Goal: Check status: Check status

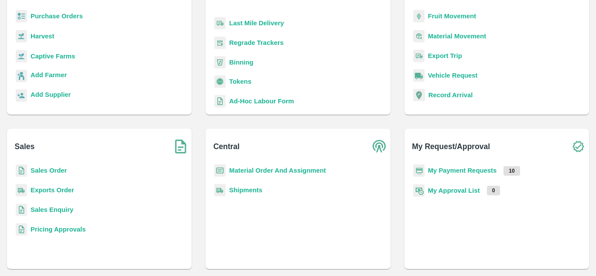
scroll to position [114, 0]
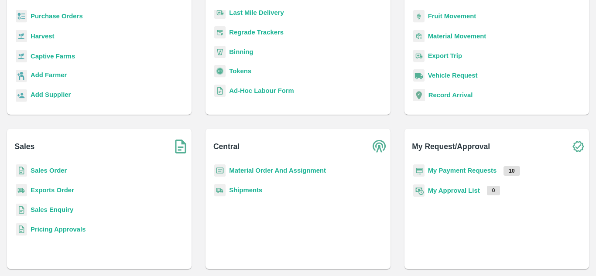
click at [250, 93] on b "Ad-Hoc Labour Form" at bounding box center [261, 90] width 65 height 7
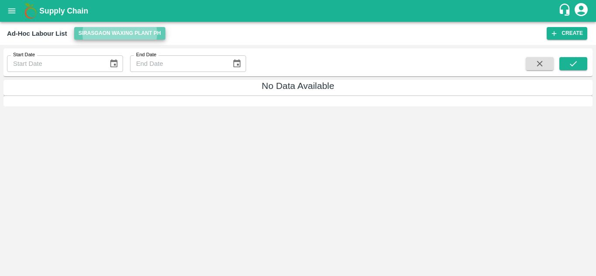
click at [121, 32] on button "Sirasgaon Waxing Plant PH" at bounding box center [119, 33] width 91 height 13
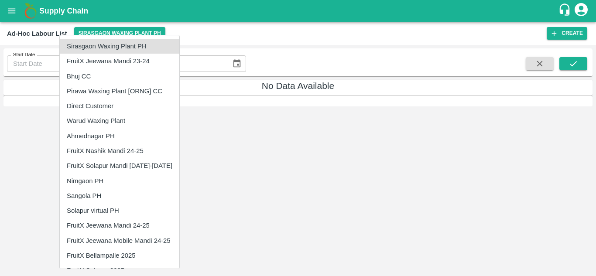
scroll to position [28, 0]
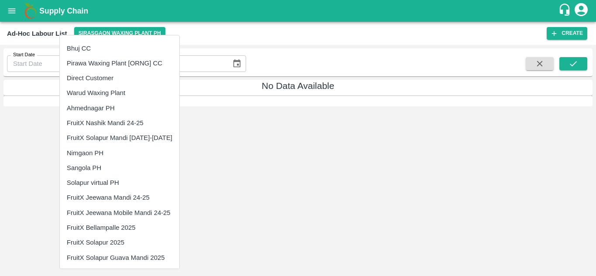
click at [104, 249] on li "FruitX Solapur 2025" at bounding box center [120, 242] width 120 height 15
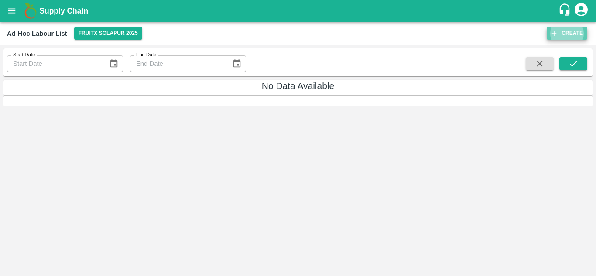
click at [563, 31] on button "Create" at bounding box center [567, 33] width 41 height 13
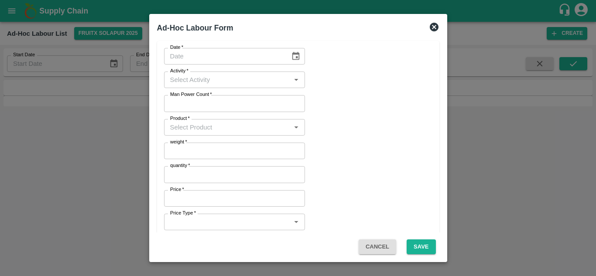
click at [434, 28] on icon at bounding box center [434, 27] width 9 height 9
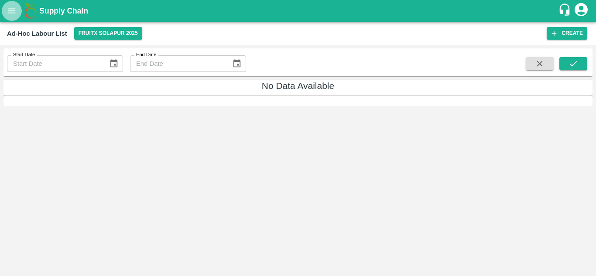
click at [16, 15] on icon "open drawer" at bounding box center [12, 11] width 10 height 10
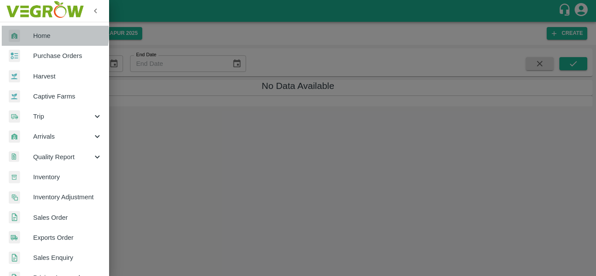
click at [42, 34] on span "Home" at bounding box center [67, 36] width 69 height 10
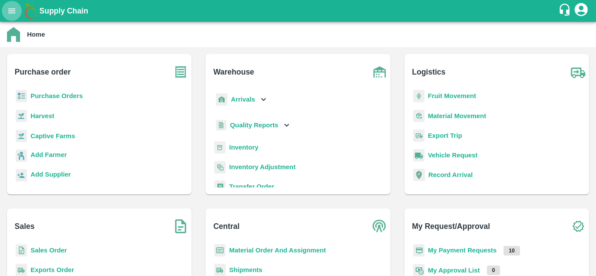
scroll to position [80, 0]
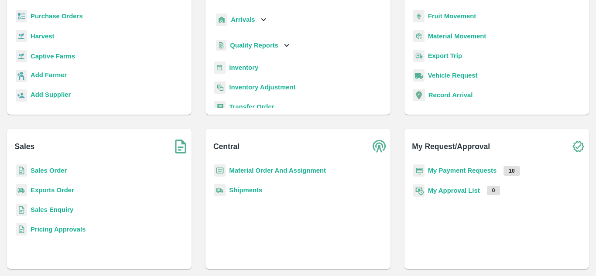
click at [460, 172] on b "My Payment Requests" at bounding box center [462, 170] width 69 height 7
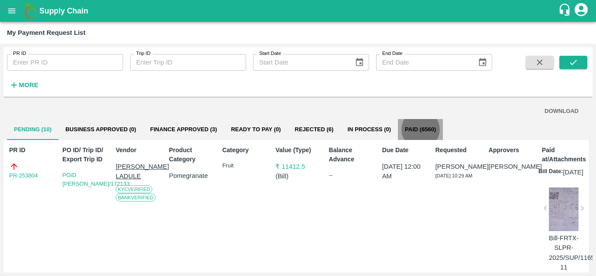
click at [423, 133] on button "Paid (6560)" at bounding box center [420, 129] width 45 height 21
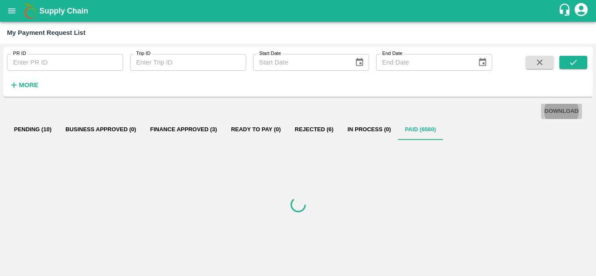
click at [571, 109] on button "DOWNLOAD" at bounding box center [561, 111] width 41 height 15
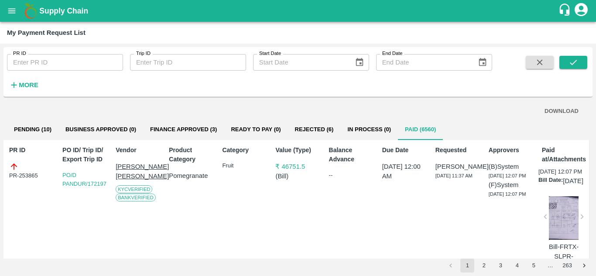
click at [473, 124] on div "Pending (10) Business Approved (0) Finance Approved (3) Ready To Pay (0) Reject…" at bounding box center [298, 129] width 582 height 21
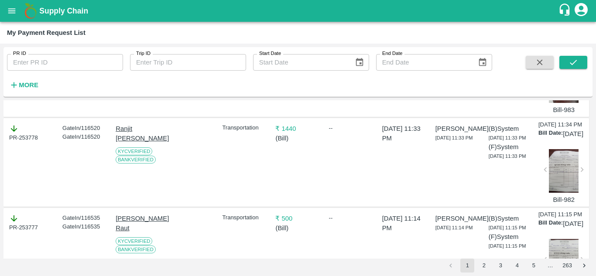
scroll to position [2550, 0]
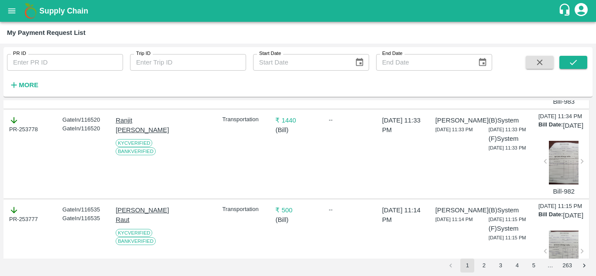
scroll to position [2558, 0]
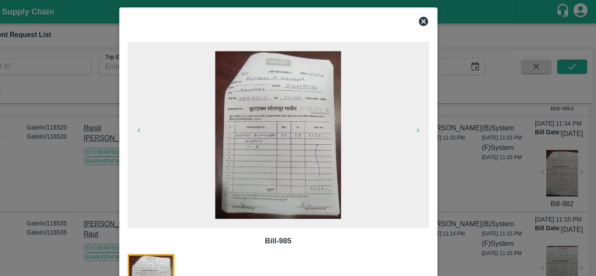
click at [434, 21] on icon at bounding box center [434, 20] width 10 height 10
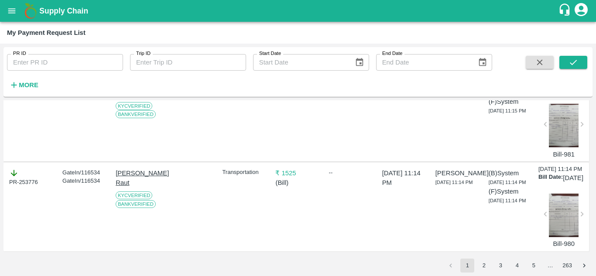
scroll to position [2686, 0]
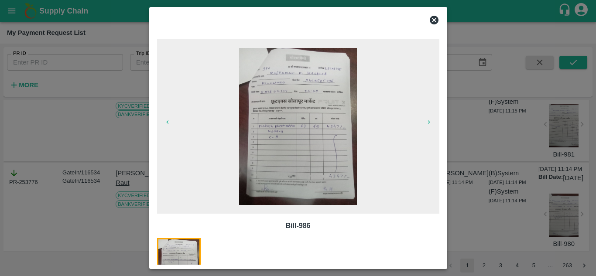
click at [435, 19] on icon at bounding box center [434, 20] width 10 height 10
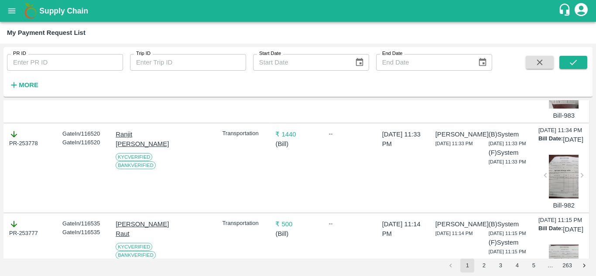
scroll to position [2543, 0]
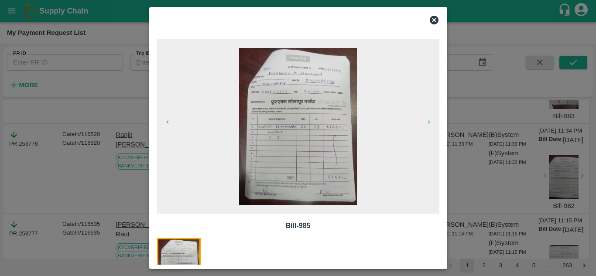
click at [432, 21] on icon at bounding box center [434, 20] width 9 height 9
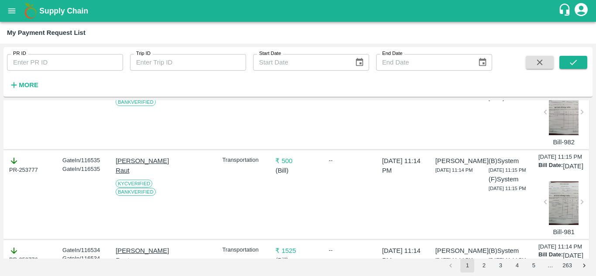
scroll to position [2699, 0]
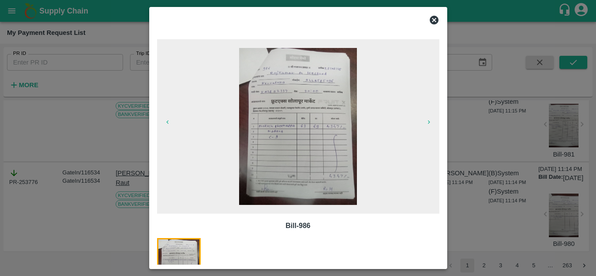
click at [436, 19] on icon at bounding box center [434, 20] width 9 height 9
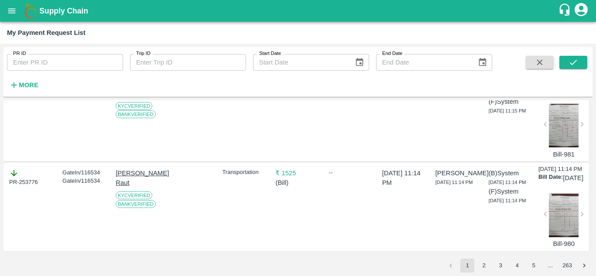
scroll to position [2786, 0]
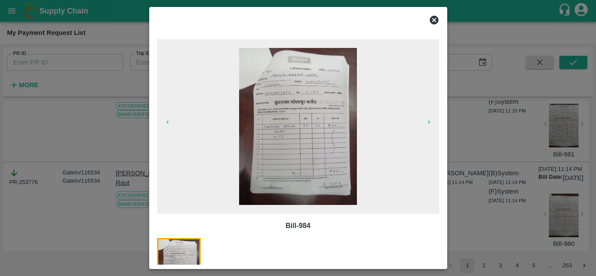
click at [433, 20] on icon at bounding box center [434, 20] width 9 height 9
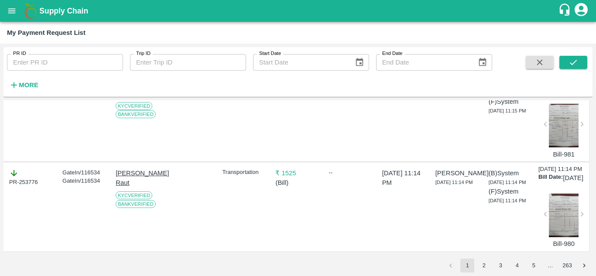
scroll to position [2884, 0]
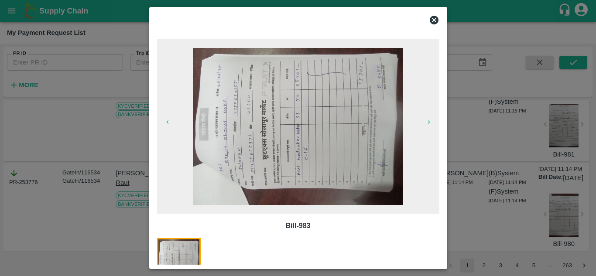
click at [433, 21] on icon at bounding box center [434, 20] width 10 height 10
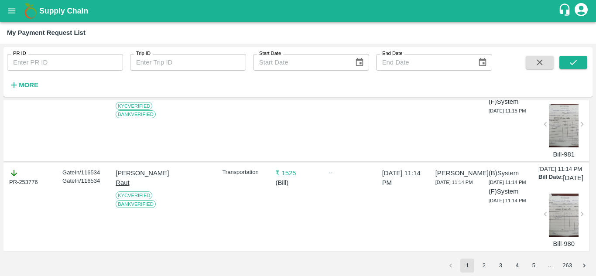
scroll to position [3010, 0]
click at [570, 58] on div at bounding box center [564, 36] width 30 height 44
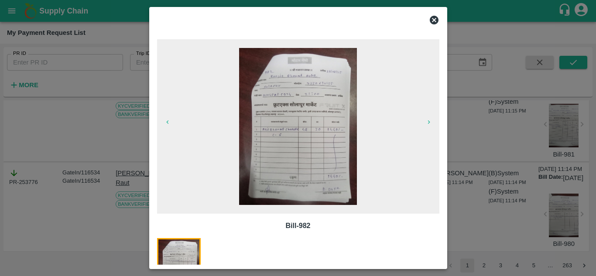
click at [434, 22] on icon at bounding box center [434, 20] width 9 height 9
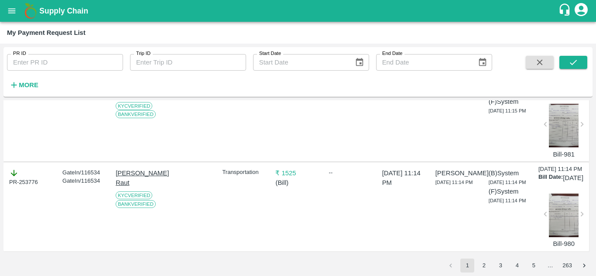
scroll to position [3109, 0]
click at [553, 148] on div at bounding box center [564, 126] width 30 height 44
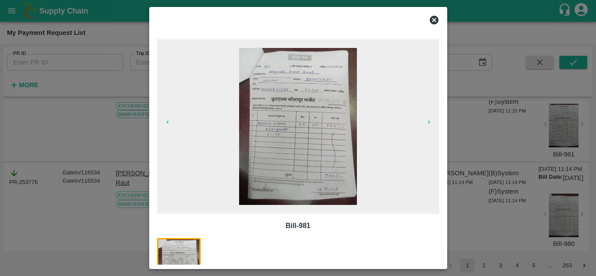
click at [435, 21] on icon at bounding box center [434, 20] width 10 height 10
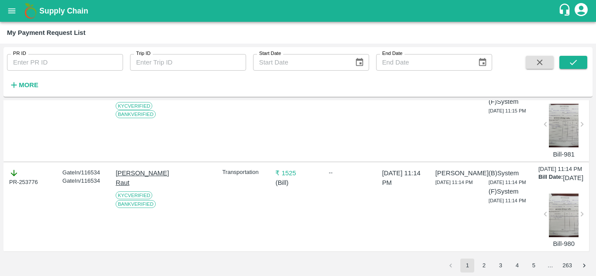
scroll to position [3191, 0]
click at [576, 209] on div at bounding box center [564, 216] width 30 height 44
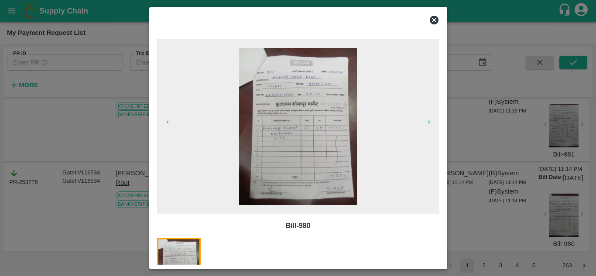
click at [432, 21] on icon at bounding box center [434, 20] width 9 height 9
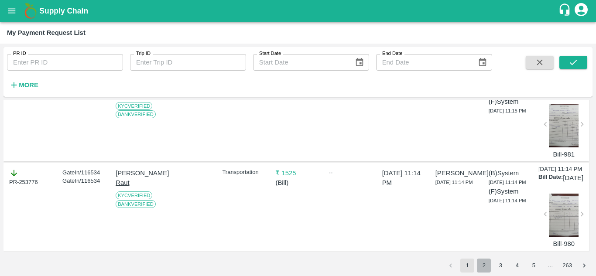
click at [487, 268] on button "2" at bounding box center [484, 266] width 14 height 14
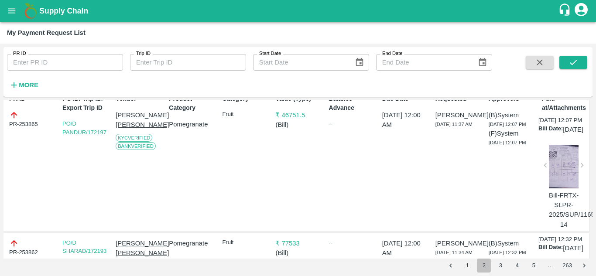
scroll to position [52, 0]
click at [555, 182] on div at bounding box center [564, 166] width 30 height 44
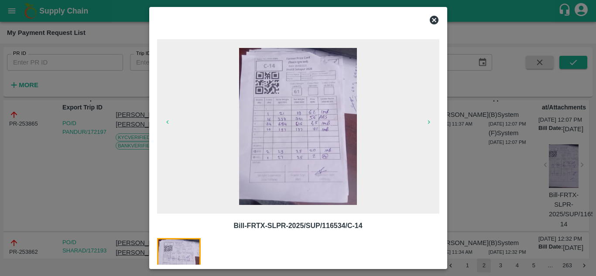
click at [439, 21] on icon at bounding box center [434, 20] width 10 height 10
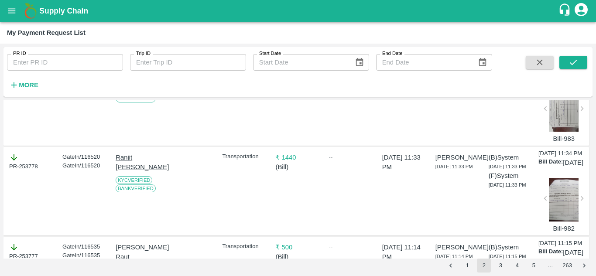
scroll to position [2520, 0]
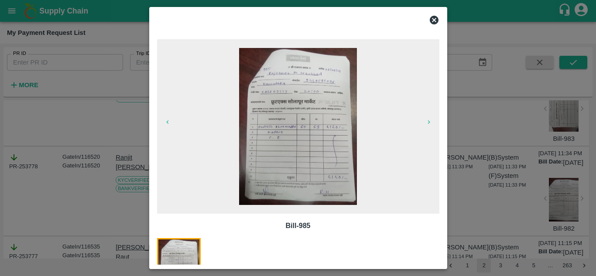
click at [435, 21] on icon at bounding box center [434, 20] width 10 height 10
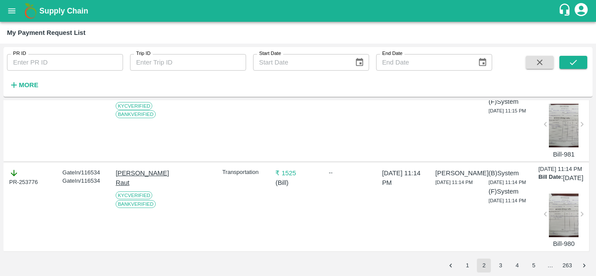
scroll to position [2690, 0]
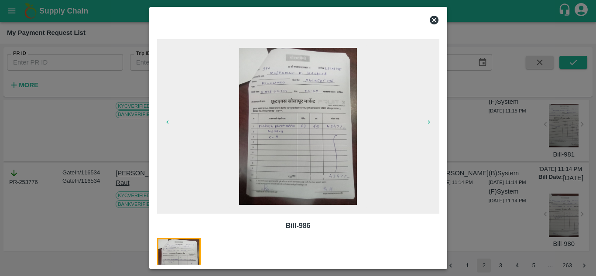
click at [436, 21] on icon at bounding box center [434, 20] width 9 height 9
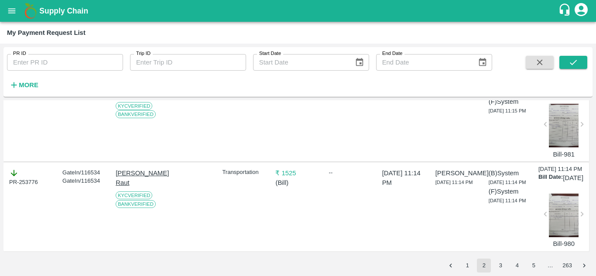
scroll to position [2780, 0]
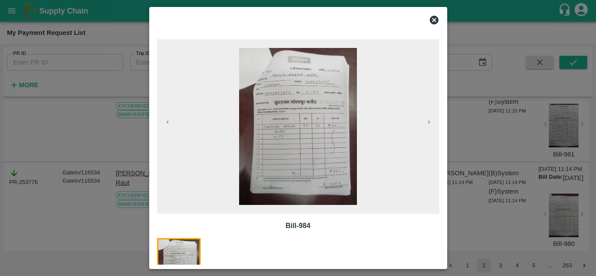
click at [435, 19] on icon at bounding box center [434, 20] width 10 height 10
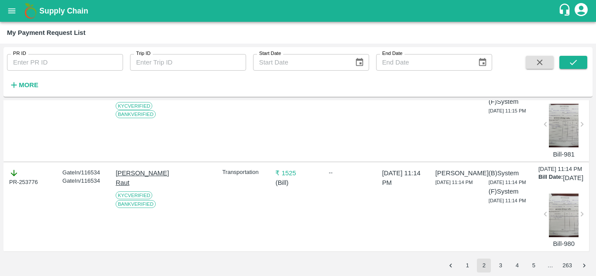
scroll to position [2914, 0]
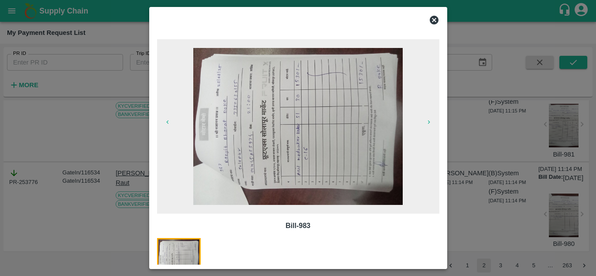
click at [434, 17] on icon at bounding box center [434, 20] width 9 height 9
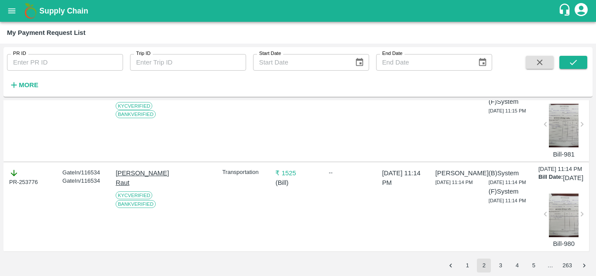
scroll to position [2984, 0]
click at [563, 58] on div at bounding box center [564, 36] width 30 height 44
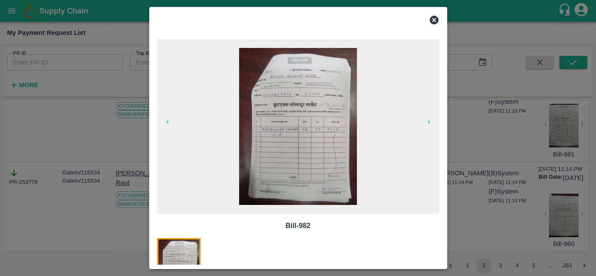
click at [433, 20] on icon at bounding box center [434, 20] width 10 height 10
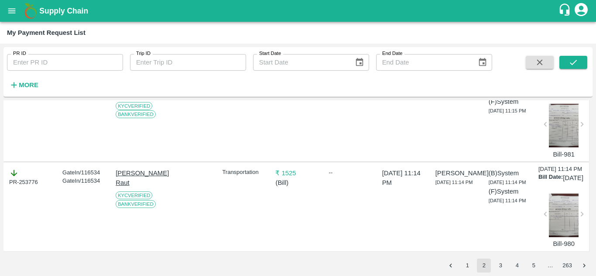
scroll to position [3110, 0]
click at [557, 148] on div at bounding box center [564, 126] width 30 height 44
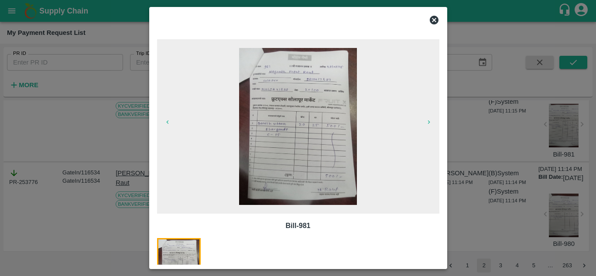
click at [430, 23] on icon at bounding box center [434, 20] width 10 height 10
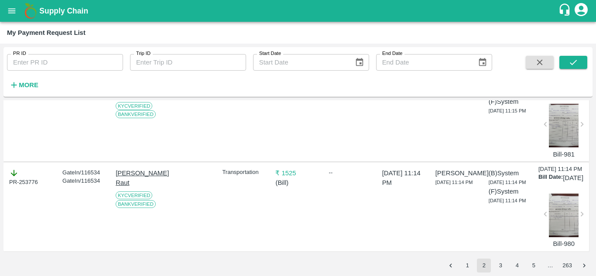
scroll to position [3191, 0]
click at [561, 215] on div at bounding box center [564, 216] width 30 height 44
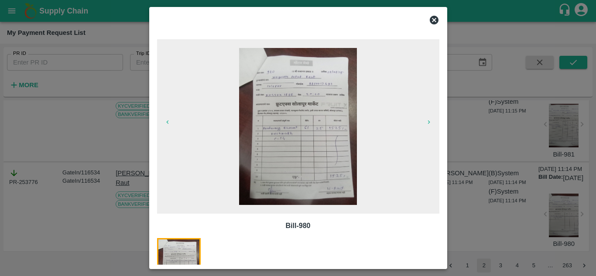
click at [433, 21] on icon at bounding box center [434, 20] width 10 height 10
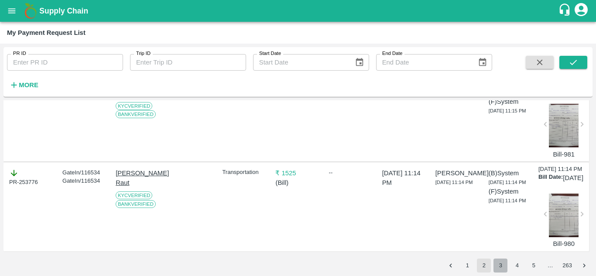
click at [502, 268] on button "3" at bounding box center [501, 266] width 14 height 14
click at [417, 118] on div "[DATE] 11:14 PM" at bounding box center [403, 117] width 48 height 84
click at [565, 123] on div at bounding box center [564, 126] width 30 height 44
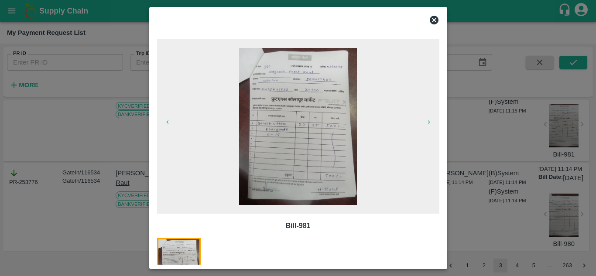
click at [438, 19] on icon at bounding box center [434, 20] width 9 height 9
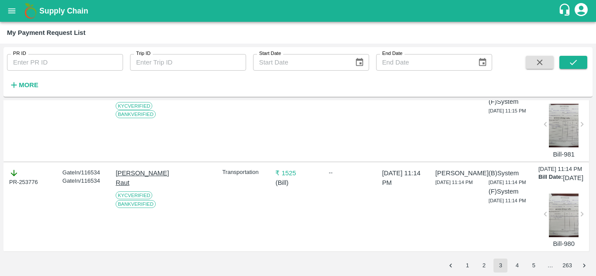
scroll to position [3191, 0]
click at [557, 209] on div at bounding box center [564, 216] width 30 height 44
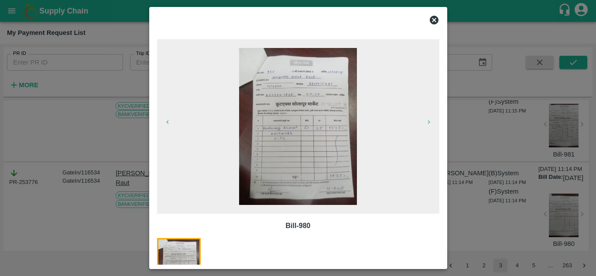
click at [436, 19] on icon at bounding box center [434, 20] width 9 height 9
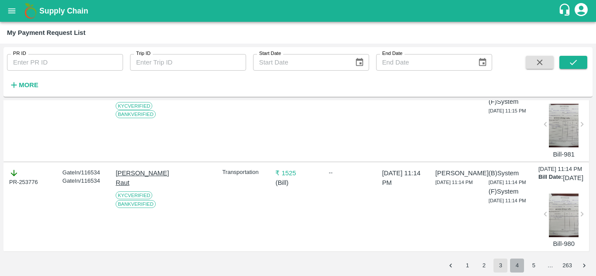
click at [516, 264] on button "4" at bounding box center [517, 266] width 14 height 14
click at [466, 267] on button "1" at bounding box center [467, 266] width 14 height 14
click at [483, 268] on button "2" at bounding box center [484, 266] width 14 height 14
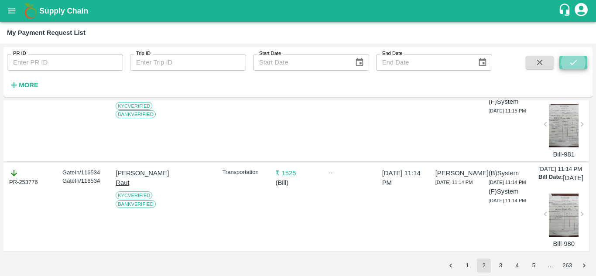
click at [574, 64] on icon "submit" at bounding box center [574, 63] width 10 height 10
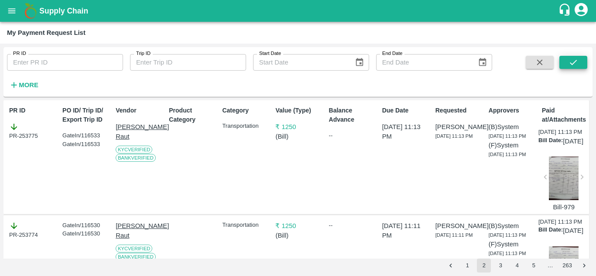
scroll to position [42, 0]
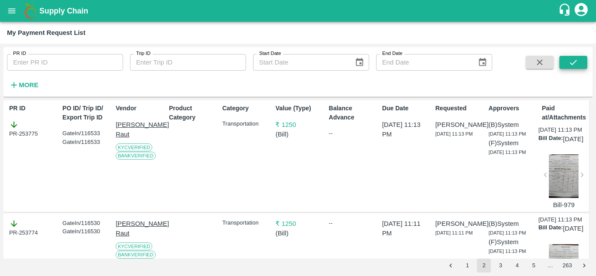
click at [567, 198] on div at bounding box center [564, 177] width 30 height 44
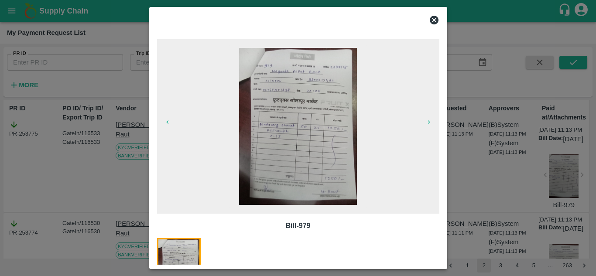
click at [436, 21] on icon at bounding box center [434, 20] width 10 height 10
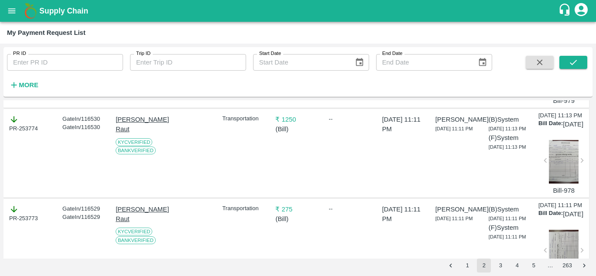
scroll to position [147, 0]
click at [558, 183] on div at bounding box center [564, 162] width 30 height 44
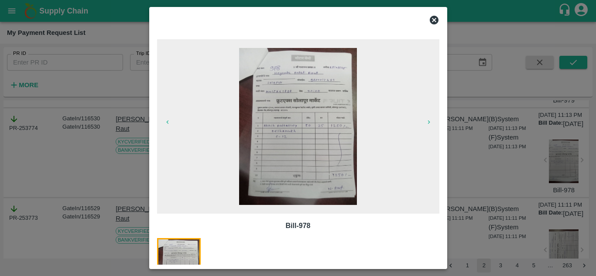
click at [435, 21] on icon at bounding box center [434, 20] width 10 height 10
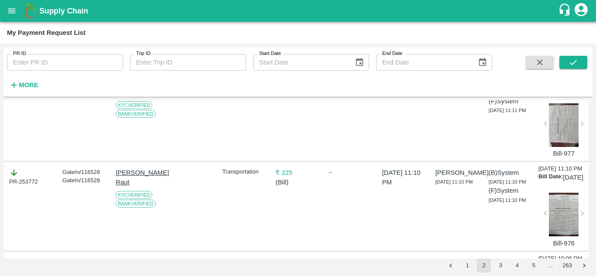
scroll to position [274, 0]
click at [555, 146] on div at bounding box center [564, 124] width 30 height 44
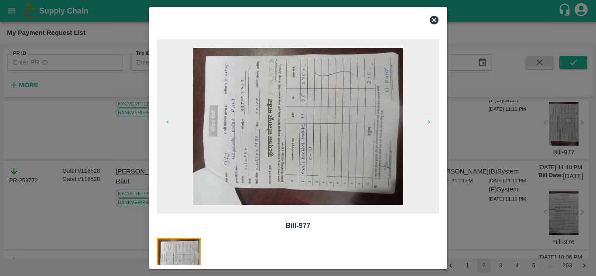
click at [437, 20] on icon at bounding box center [434, 20] width 9 height 9
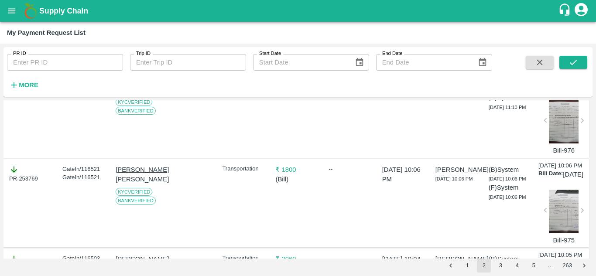
scroll to position [409, 0]
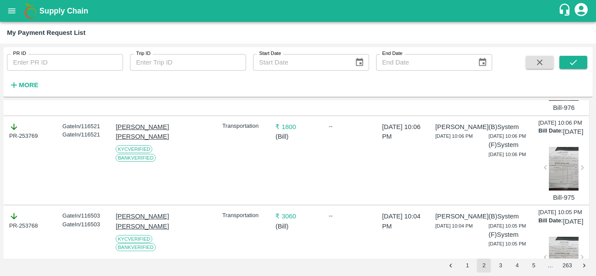
click at [556, 101] on div at bounding box center [564, 79] width 30 height 44
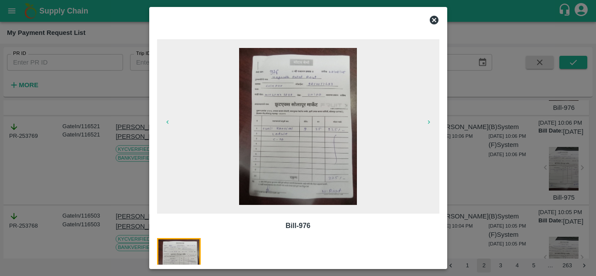
click at [433, 17] on icon at bounding box center [434, 20] width 9 height 9
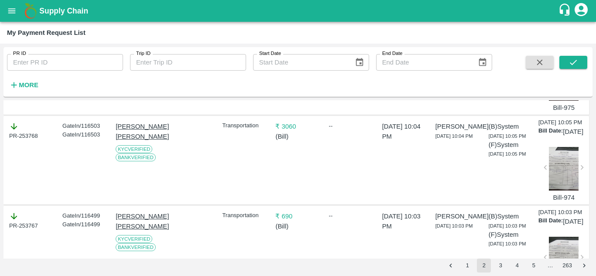
scroll to position [499, 0]
click at [564, 100] on div at bounding box center [564, 78] width 30 height 44
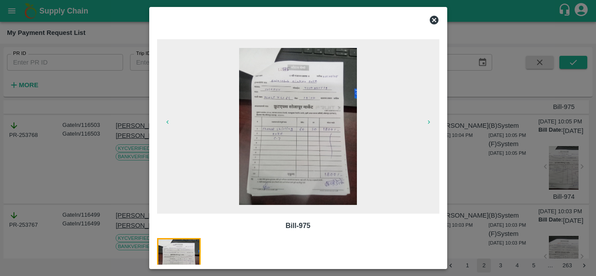
click at [433, 19] on icon at bounding box center [434, 20] width 9 height 9
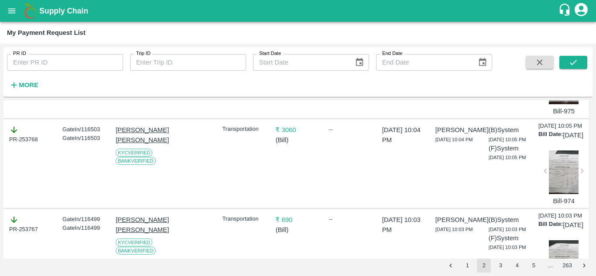
scroll to position [495, 0]
click at [559, 104] on div at bounding box center [564, 82] width 30 height 44
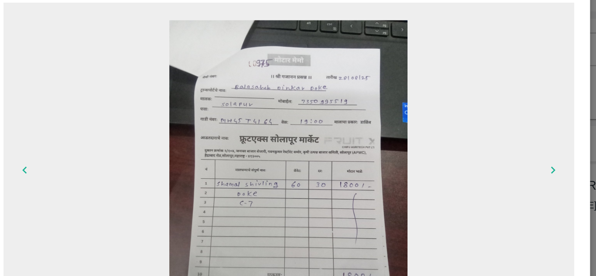
click at [307, 75] on img at bounding box center [298, 126] width 118 height 157
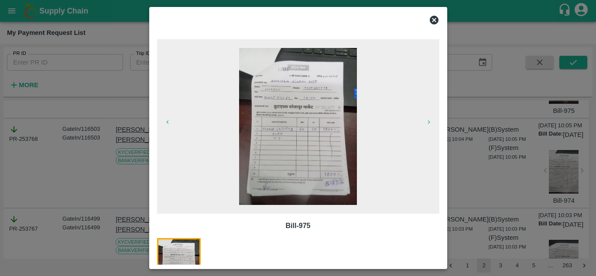
click at [433, 19] on icon at bounding box center [434, 20] width 10 height 10
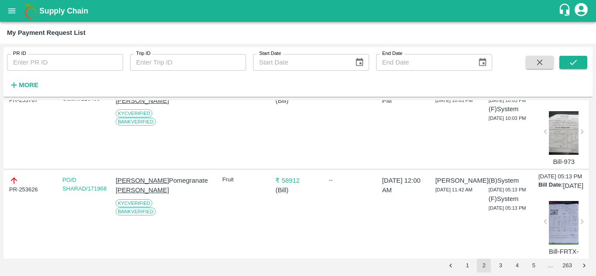
scroll to position [624, 0]
click at [561, 65] on div at bounding box center [564, 44] width 30 height 44
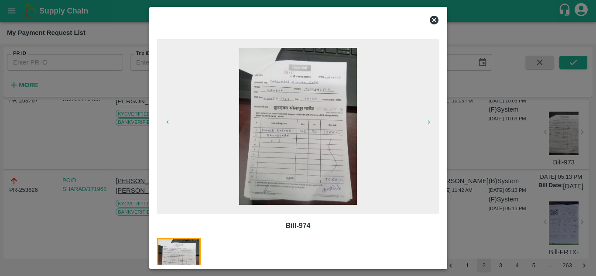
click at [434, 22] on icon at bounding box center [434, 20] width 9 height 9
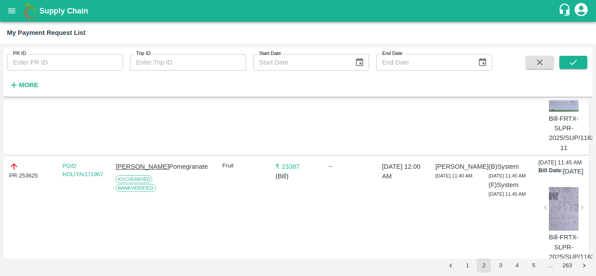
scroll to position [758, 0]
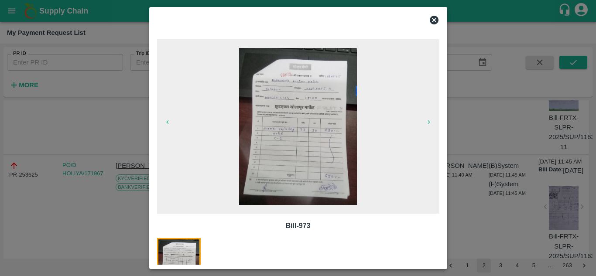
click at [431, 23] on icon at bounding box center [434, 20] width 9 height 9
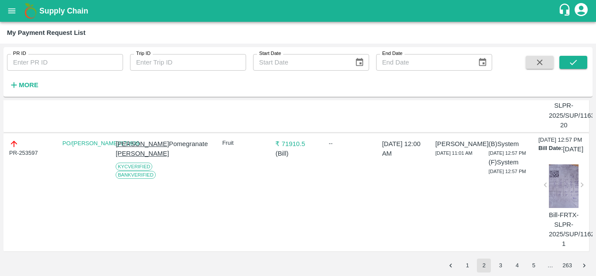
scroll to position [3191, 0]
click at [500, 268] on button "3" at bounding box center [501, 266] width 14 height 14
click at [570, 65] on icon "submit" at bounding box center [574, 63] width 10 height 10
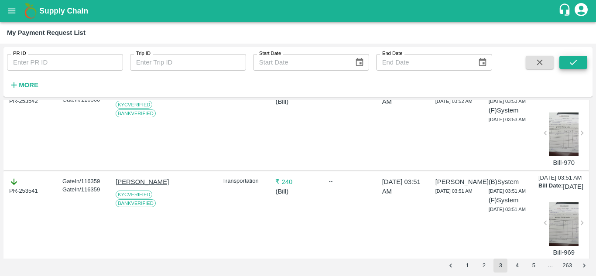
scroll to position [1007, 0]
click at [574, 67] on div at bounding box center [564, 45] width 30 height 44
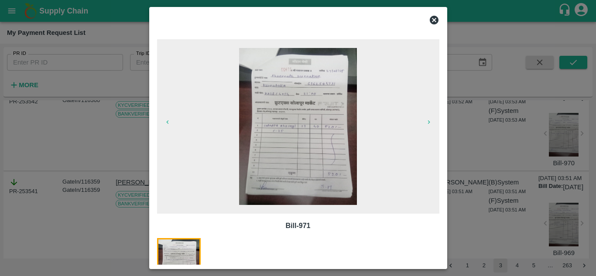
click at [574, 215] on div at bounding box center [298, 138] width 596 height 276
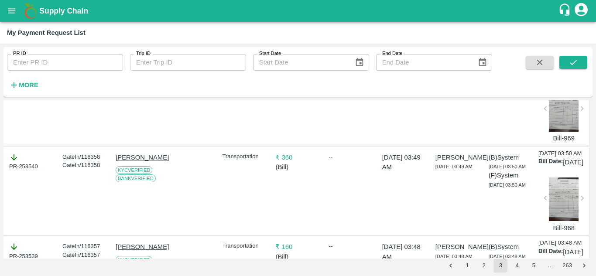
scroll to position [1124, 0]
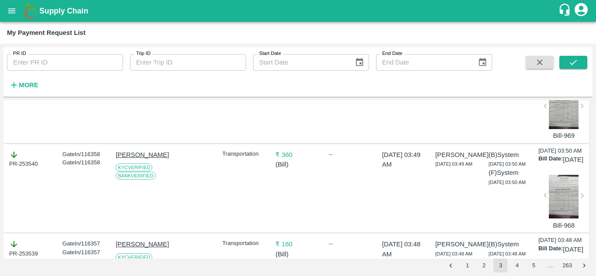
click at [565, 39] on div at bounding box center [564, 18] width 30 height 44
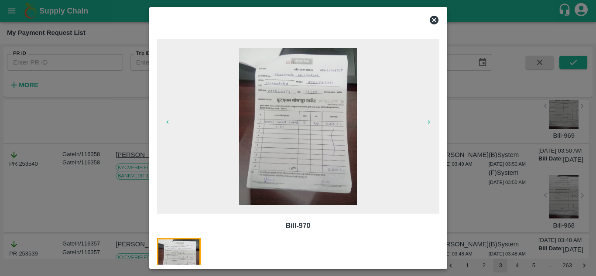
click at [432, 21] on icon at bounding box center [434, 20] width 9 height 9
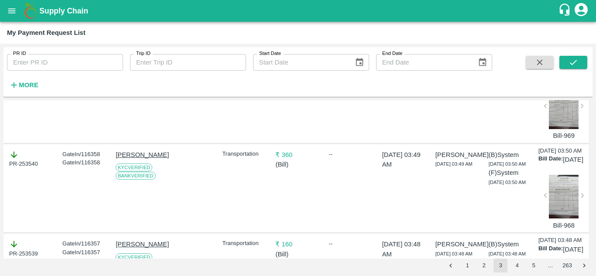
copy div "253542"
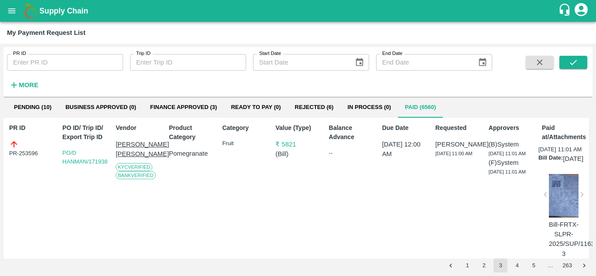
scroll to position [0, 0]
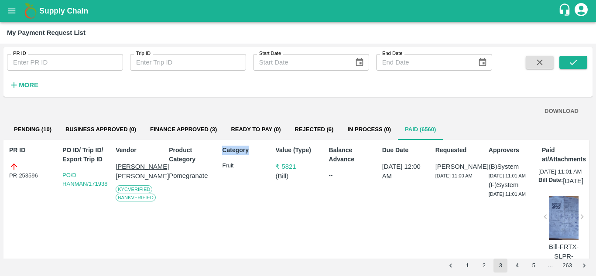
drag, startPoint x: 249, startPoint y: 150, endPoint x: 220, endPoint y: 155, distance: 29.6
click at [220, 155] on div "Category Fruit" at bounding box center [243, 211] width 48 height 139
copy p "Category"
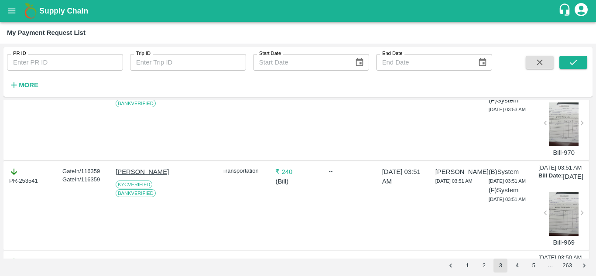
scroll to position [1016, 0]
click at [554, 58] on div at bounding box center [564, 36] width 30 height 44
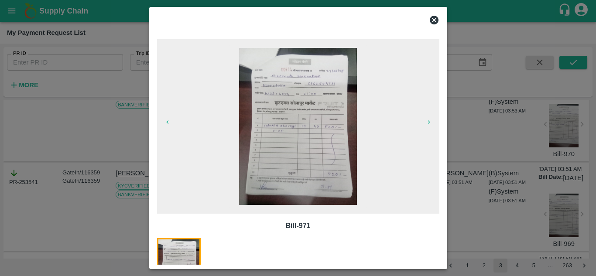
click at [436, 20] on icon at bounding box center [434, 20] width 9 height 9
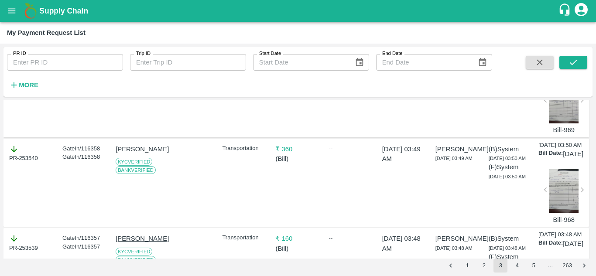
scroll to position [1129, 0]
copy p "Transportation"
click at [289, 46] on div "₹ 200 ( Bill )" at bounding box center [296, 4] width 48 height 84
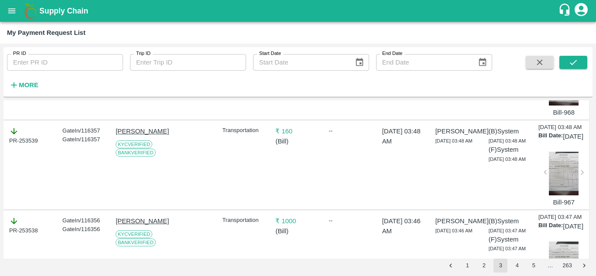
scroll to position [1237, 0]
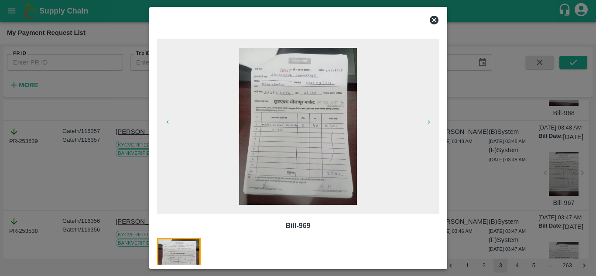
click at [434, 19] on icon at bounding box center [434, 20] width 10 height 10
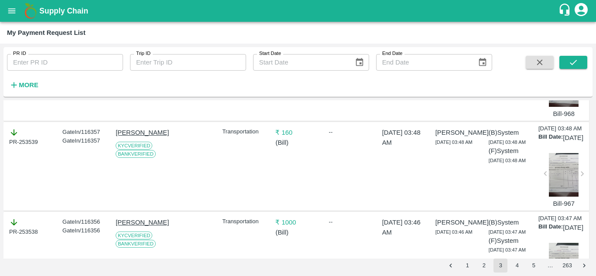
scroll to position [1235, 0]
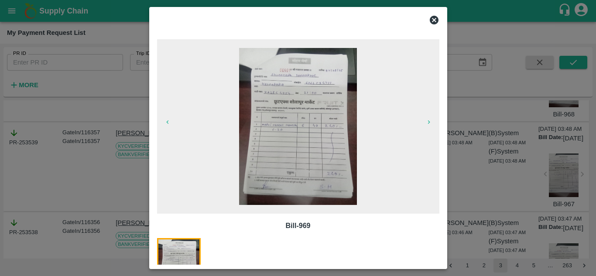
click at [435, 20] on icon at bounding box center [434, 20] width 9 height 9
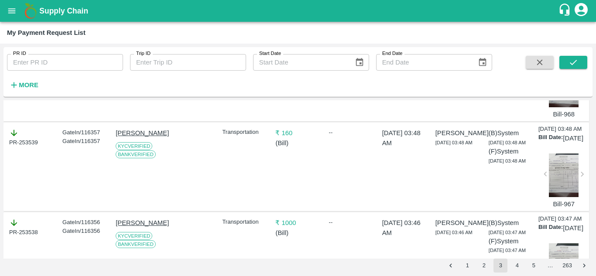
copy div "253541"
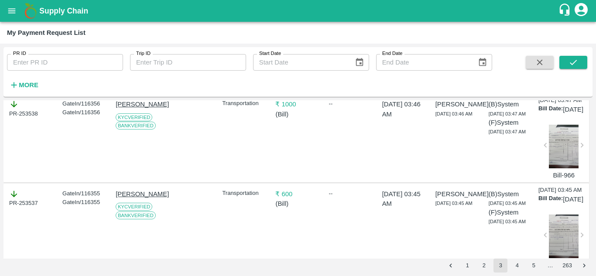
scroll to position [1354, 0]
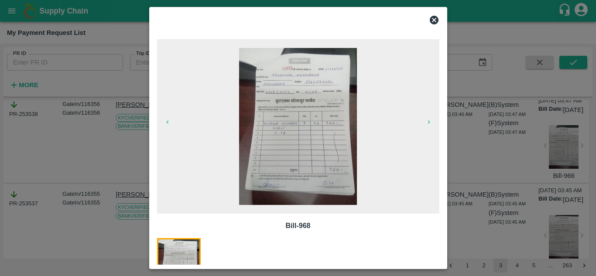
click at [437, 20] on icon at bounding box center [434, 20] width 9 height 9
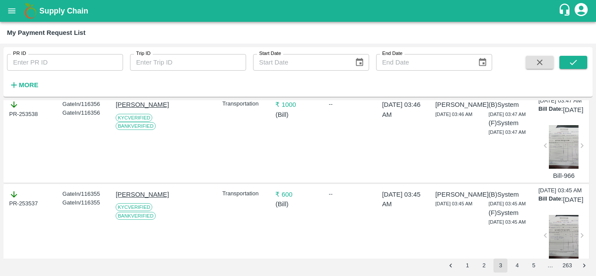
copy div "253540"
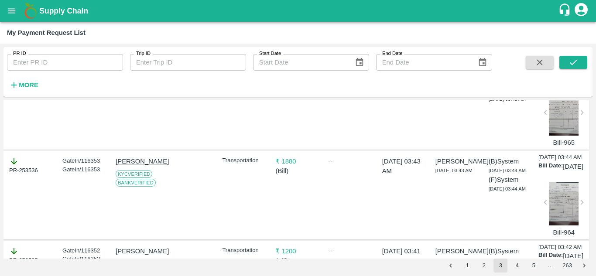
scroll to position [1477, 0]
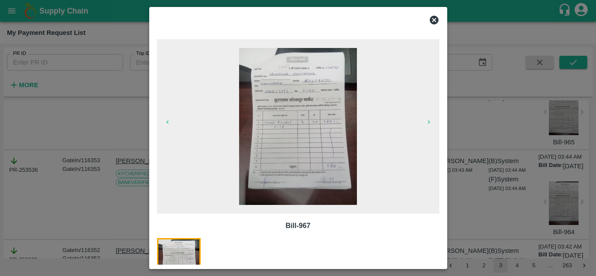
click at [436, 20] on icon at bounding box center [434, 20] width 9 height 9
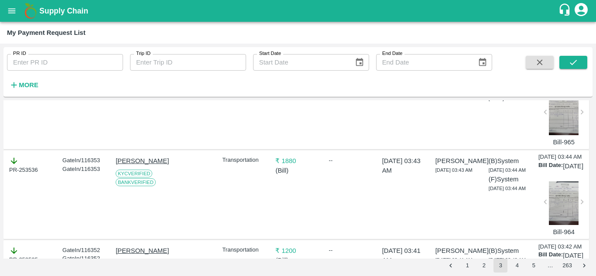
copy div "253539"
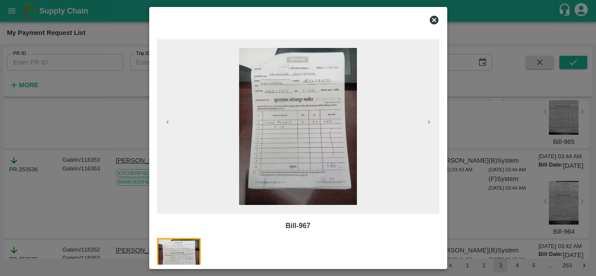
click at [432, 22] on icon at bounding box center [434, 20] width 9 height 9
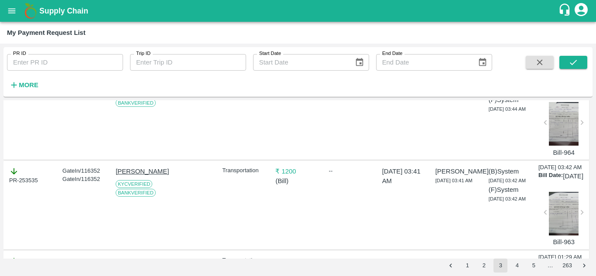
scroll to position [1562, 0]
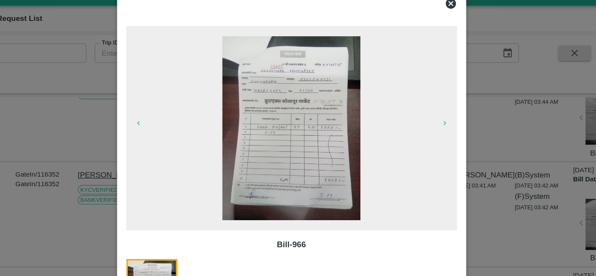
click at [434, 21] on icon at bounding box center [434, 20] width 9 height 9
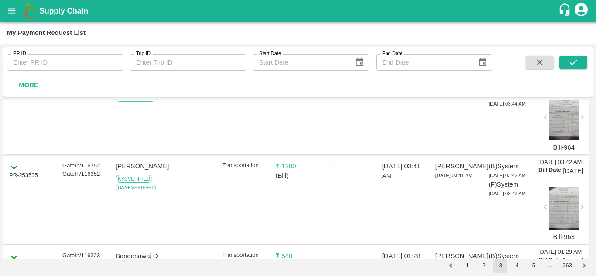
scroll to position [1563, 0]
copy div "253538"
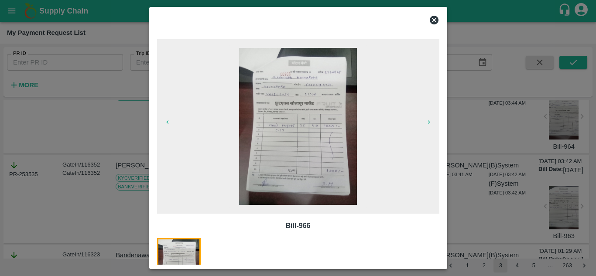
click at [434, 18] on icon at bounding box center [434, 20] width 9 height 9
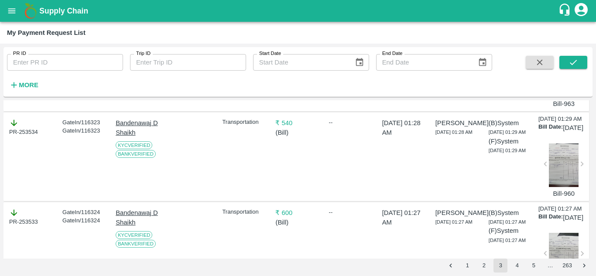
scroll to position [1695, 0]
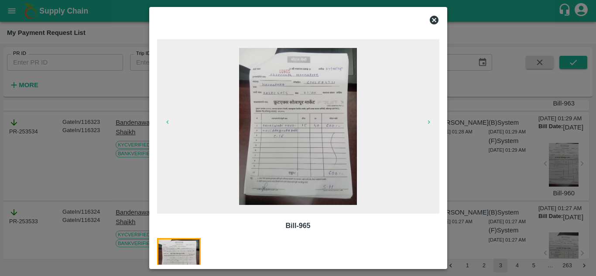
click at [432, 21] on icon at bounding box center [434, 20] width 9 height 9
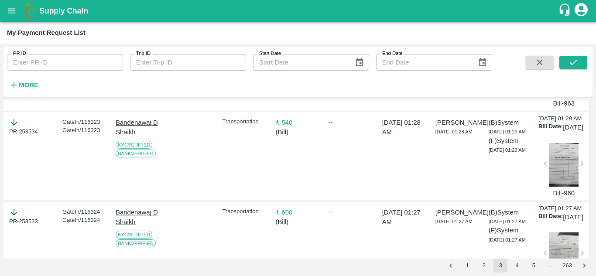
copy div "253537"
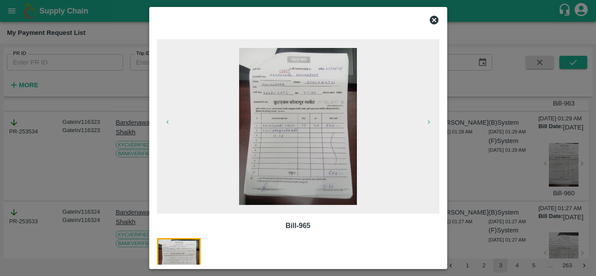
click at [433, 18] on icon at bounding box center [434, 20] width 10 height 10
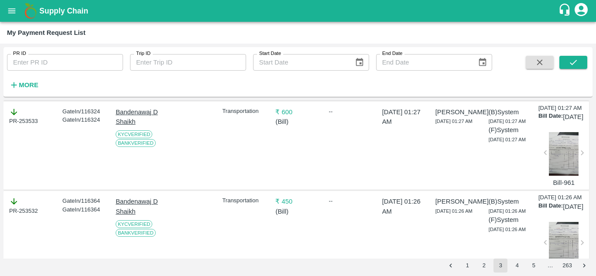
scroll to position [1796, 0]
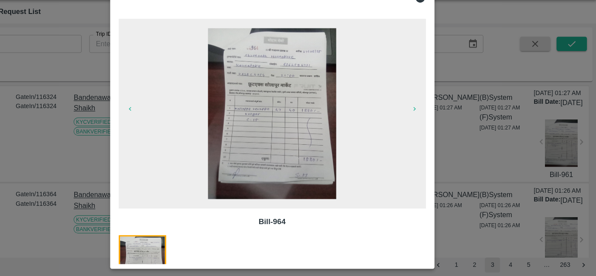
scroll to position [0, 0]
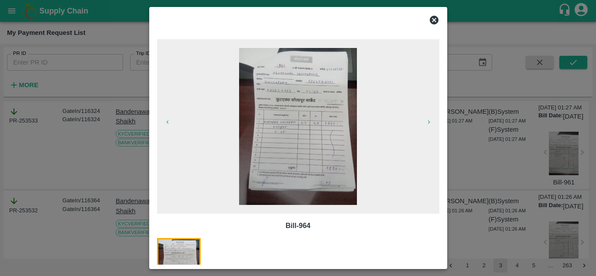
click at [433, 19] on icon at bounding box center [434, 20] width 10 height 10
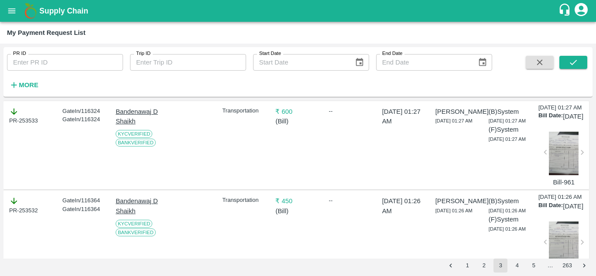
copy div "253536"
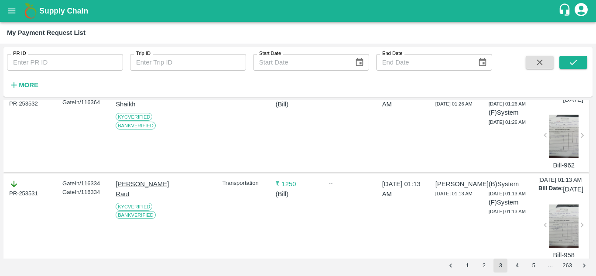
scroll to position [1901, 0]
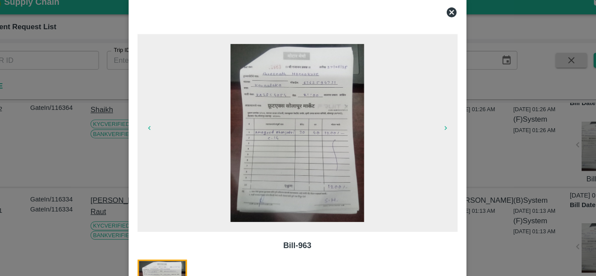
click at [433, 21] on icon at bounding box center [434, 20] width 10 height 10
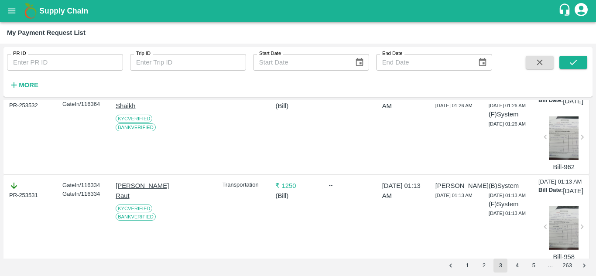
copy div "253535"
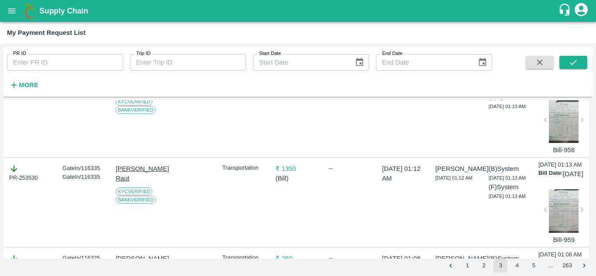
scroll to position [2009, 0]
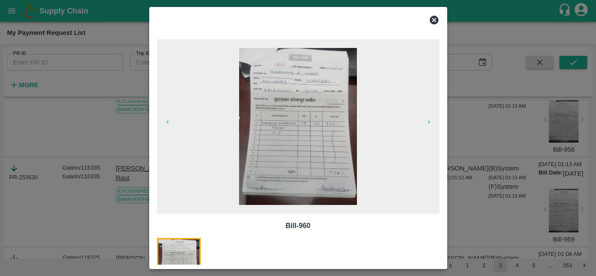
click at [433, 18] on icon at bounding box center [434, 20] width 10 height 10
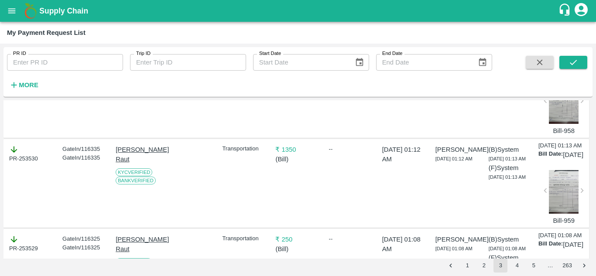
scroll to position [2028, 0]
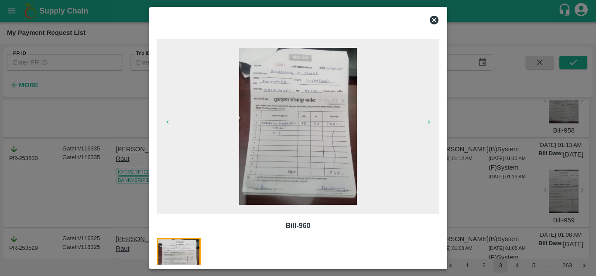
click at [432, 21] on icon at bounding box center [434, 20] width 9 height 9
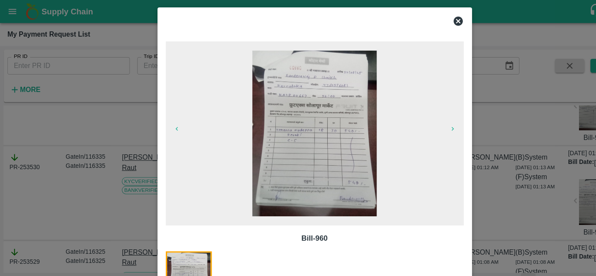
click at [436, 21] on icon at bounding box center [434, 20] width 9 height 9
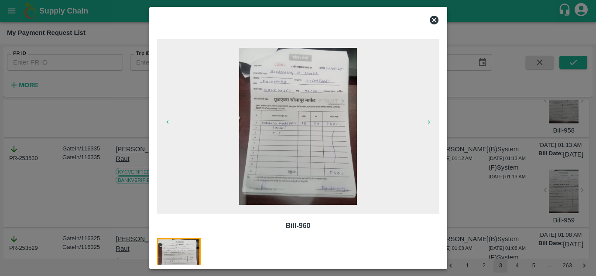
click at [435, 20] on icon at bounding box center [434, 20] width 9 height 9
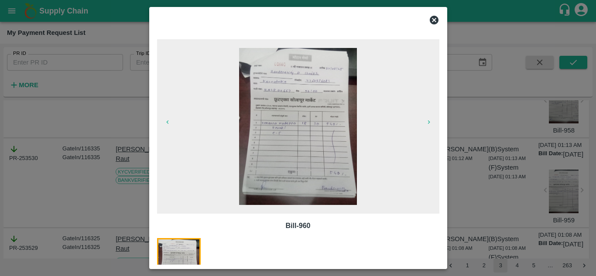
click at [433, 18] on icon at bounding box center [434, 20] width 10 height 10
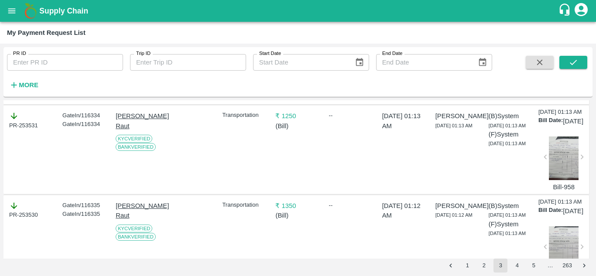
scroll to position [1975, 0]
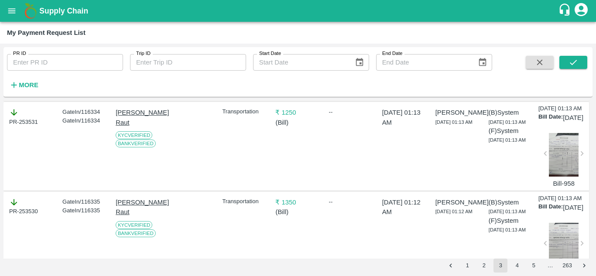
drag, startPoint x: 140, startPoint y: 175, endPoint x: 114, endPoint y: 169, distance: 26.0
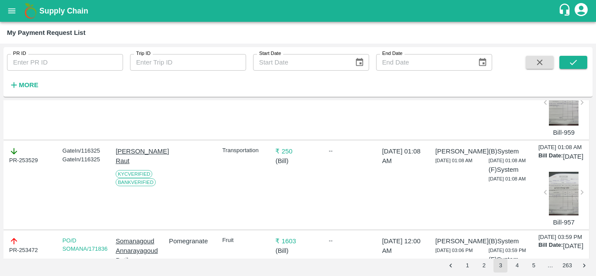
scroll to position [2116, 0]
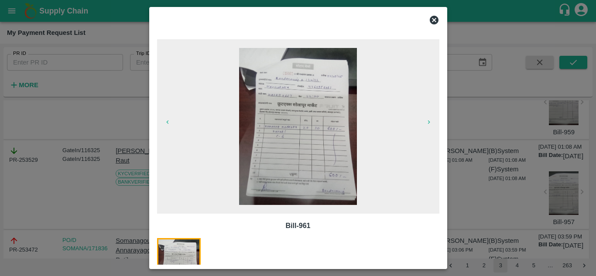
click at [434, 20] on icon at bounding box center [434, 20] width 10 height 10
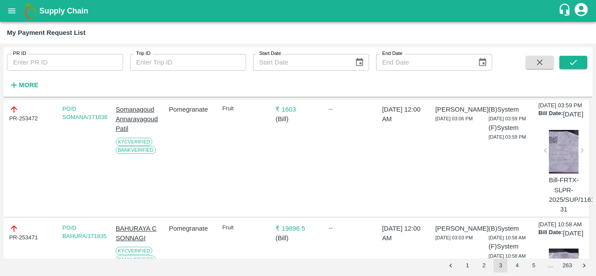
scroll to position [2248, 0]
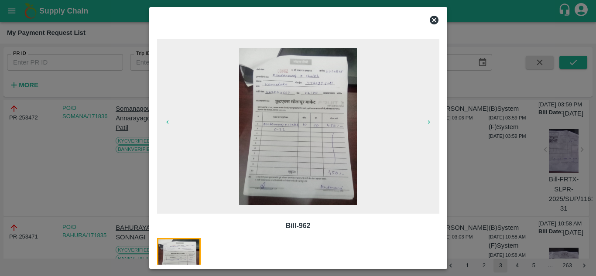
click at [436, 19] on icon at bounding box center [434, 20] width 9 height 9
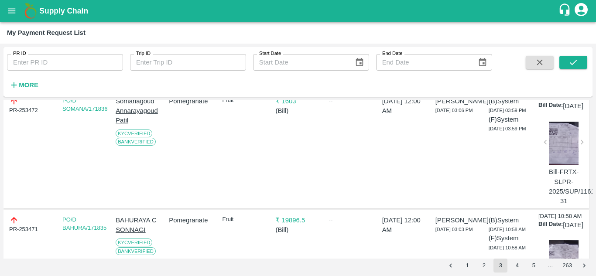
scroll to position [2256, 0]
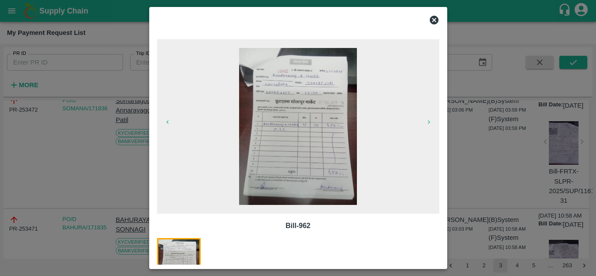
click at [433, 18] on icon at bounding box center [434, 20] width 10 height 10
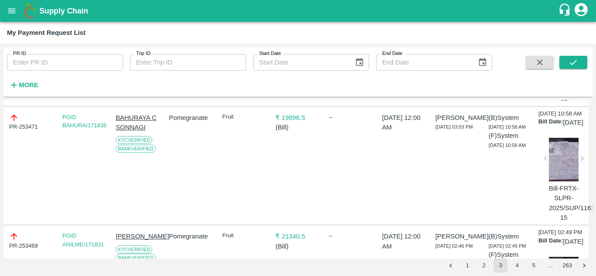
scroll to position [2360, 0]
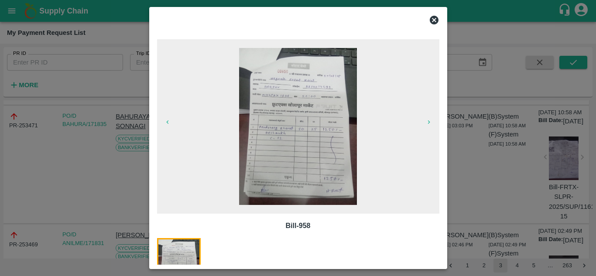
click at [436, 17] on icon at bounding box center [434, 20] width 9 height 9
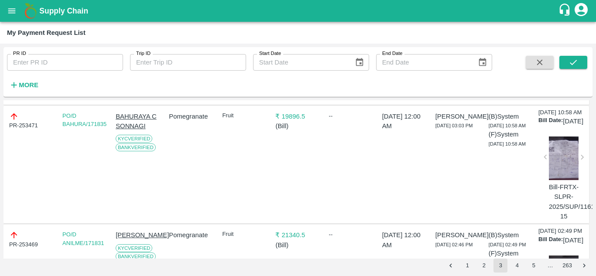
drag, startPoint x: 156, startPoint y: 120, endPoint x: 116, endPoint y: 114, distance: 40.6
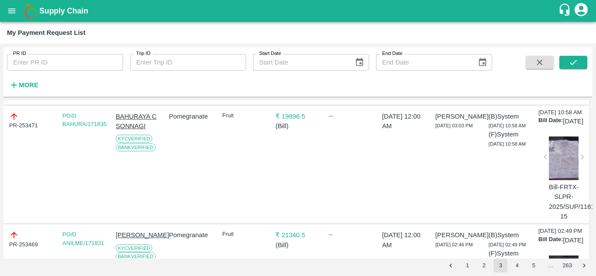
click at [241, 31] on div "My Payment Request List" at bounding box center [297, 32] width 581 height 11
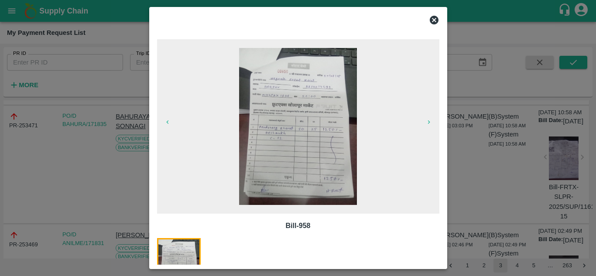
click at [436, 20] on icon at bounding box center [434, 20] width 9 height 9
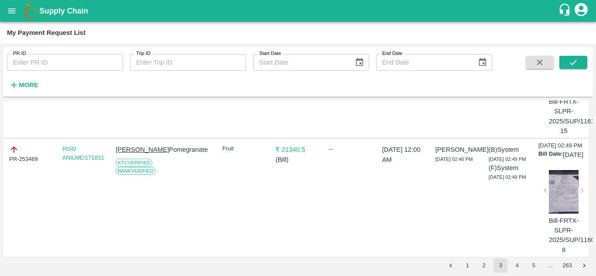
scroll to position [2446, 0]
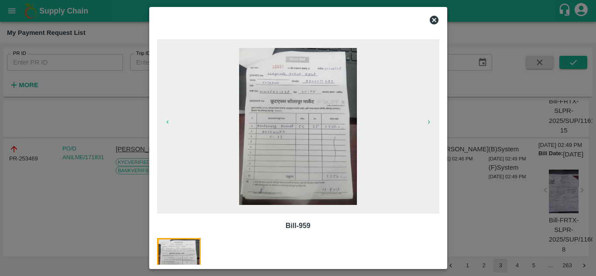
click at [436, 22] on icon at bounding box center [434, 20] width 9 height 9
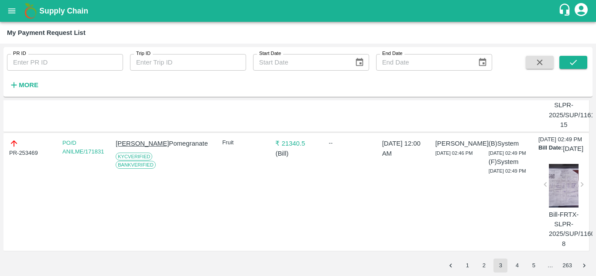
scroll to position [2573, 0]
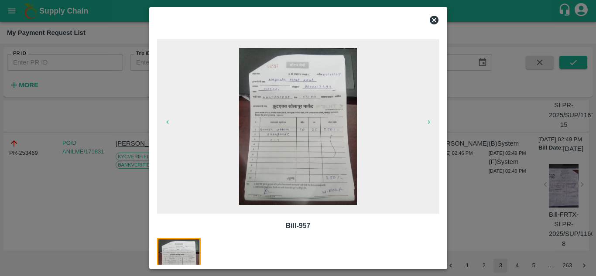
click at [434, 22] on icon at bounding box center [434, 20] width 9 height 9
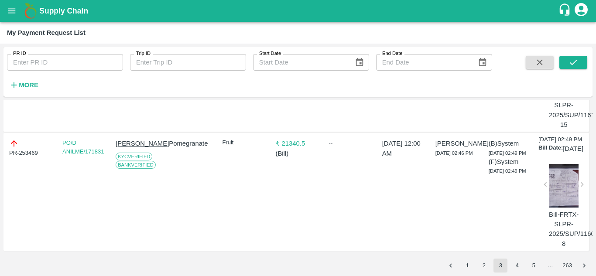
scroll to position [2576, 0]
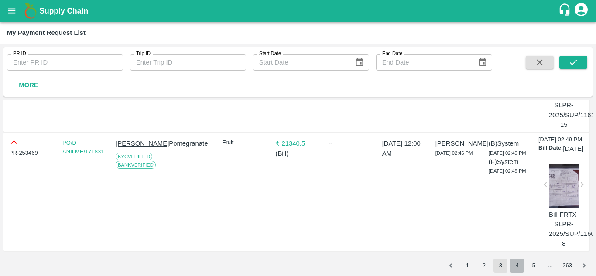
click at [518, 266] on button "4" at bounding box center [517, 266] width 14 height 14
click at [571, 64] on icon "submit" at bounding box center [573, 62] width 7 height 5
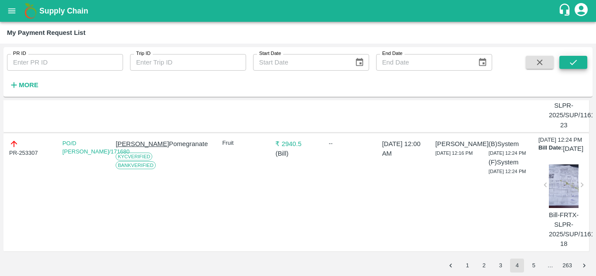
scroll to position [3395, 0]
click at [533, 266] on button "5" at bounding box center [534, 266] width 14 height 14
click at [572, 58] on icon "submit" at bounding box center [574, 63] width 10 height 10
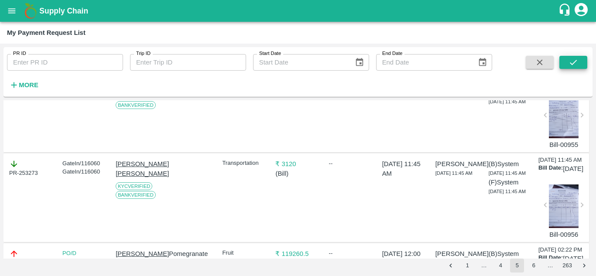
scroll to position [1025, 0]
click at [563, 48] on div at bounding box center [564, 26] width 30 height 44
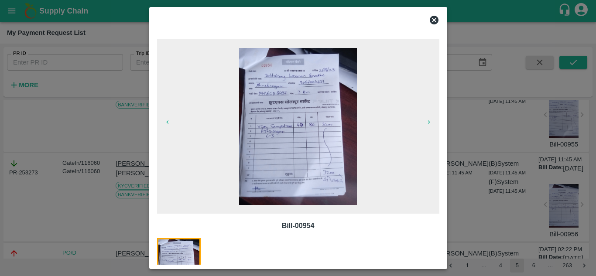
click at [433, 22] on icon at bounding box center [434, 20] width 9 height 9
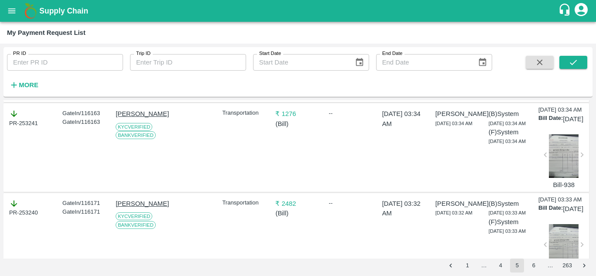
scroll to position [1853, 0]
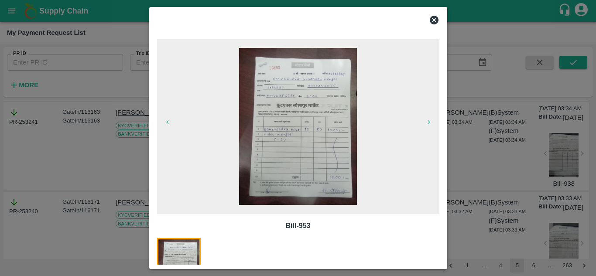
click at [433, 20] on icon at bounding box center [434, 20] width 10 height 10
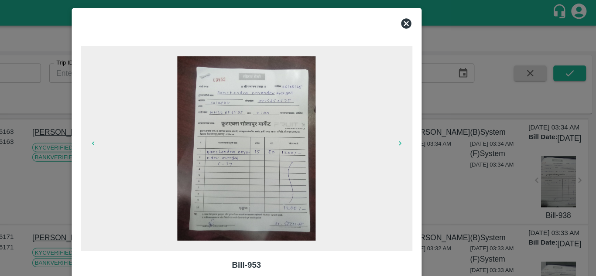
scroll to position [0, 0]
click at [435, 19] on icon at bounding box center [434, 20] width 10 height 10
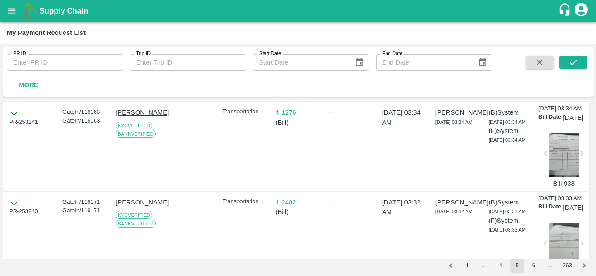
drag, startPoint x: 141, startPoint y: 143, endPoint x: 113, endPoint y: 121, distance: 35.4
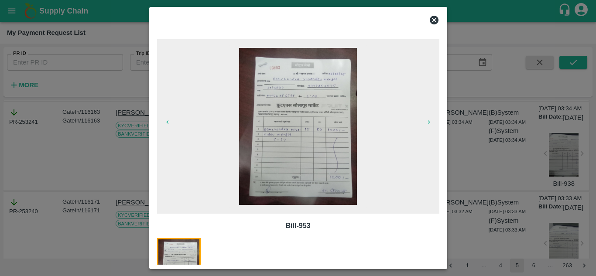
click at [436, 23] on icon at bounding box center [434, 20] width 9 height 9
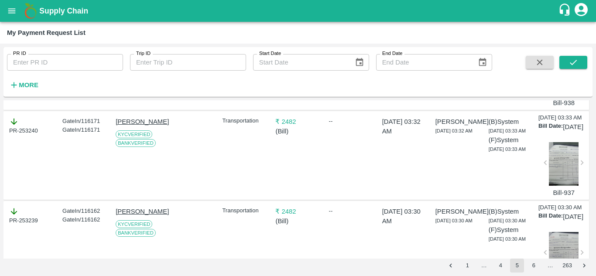
scroll to position [1954, 0]
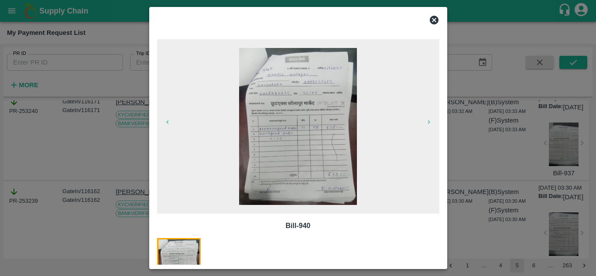
click at [435, 20] on icon at bounding box center [434, 20] width 9 height 9
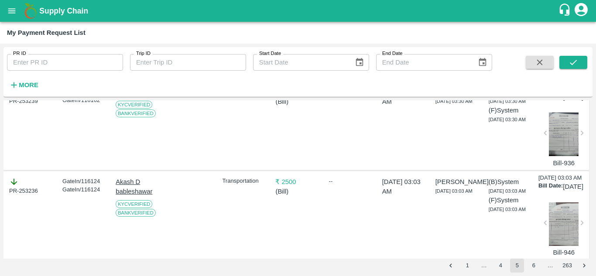
scroll to position [2055, 0]
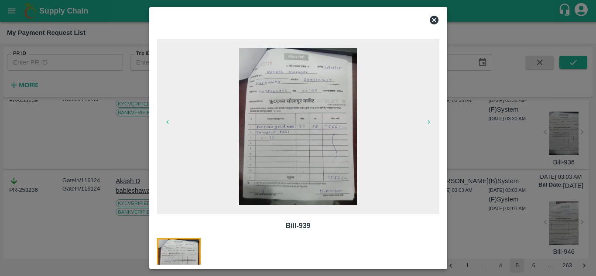
click at [432, 22] on icon at bounding box center [434, 20] width 9 height 9
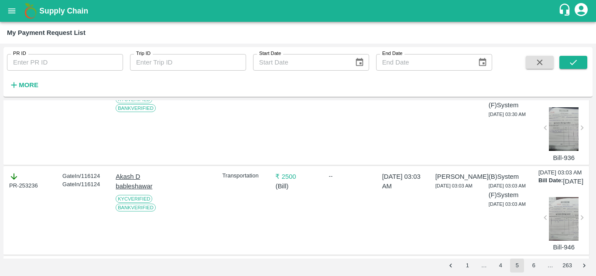
scroll to position [2059, 0]
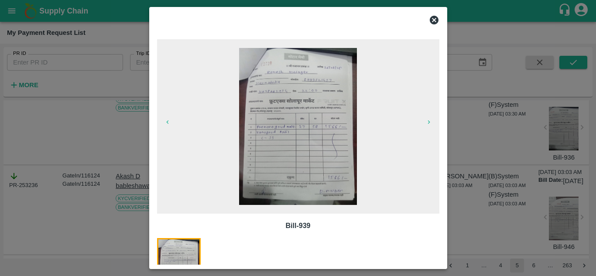
click at [435, 21] on icon at bounding box center [434, 20] width 9 height 9
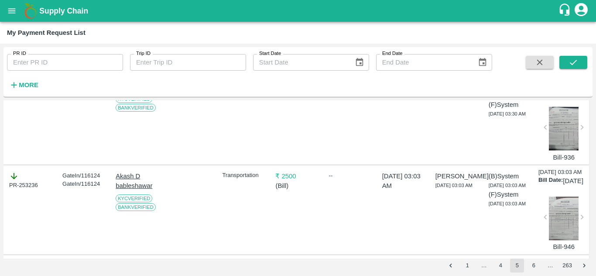
drag, startPoint x: 141, startPoint y: 149, endPoint x: 110, endPoint y: 141, distance: 31.7
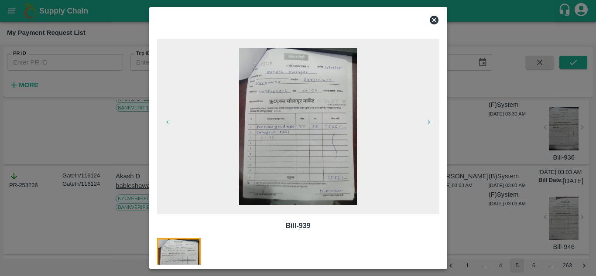
click at [435, 21] on icon at bounding box center [434, 20] width 10 height 10
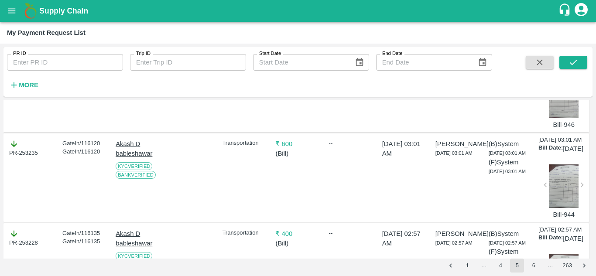
scroll to position [2182, 0]
